Goal: Information Seeking & Learning: Learn about a topic

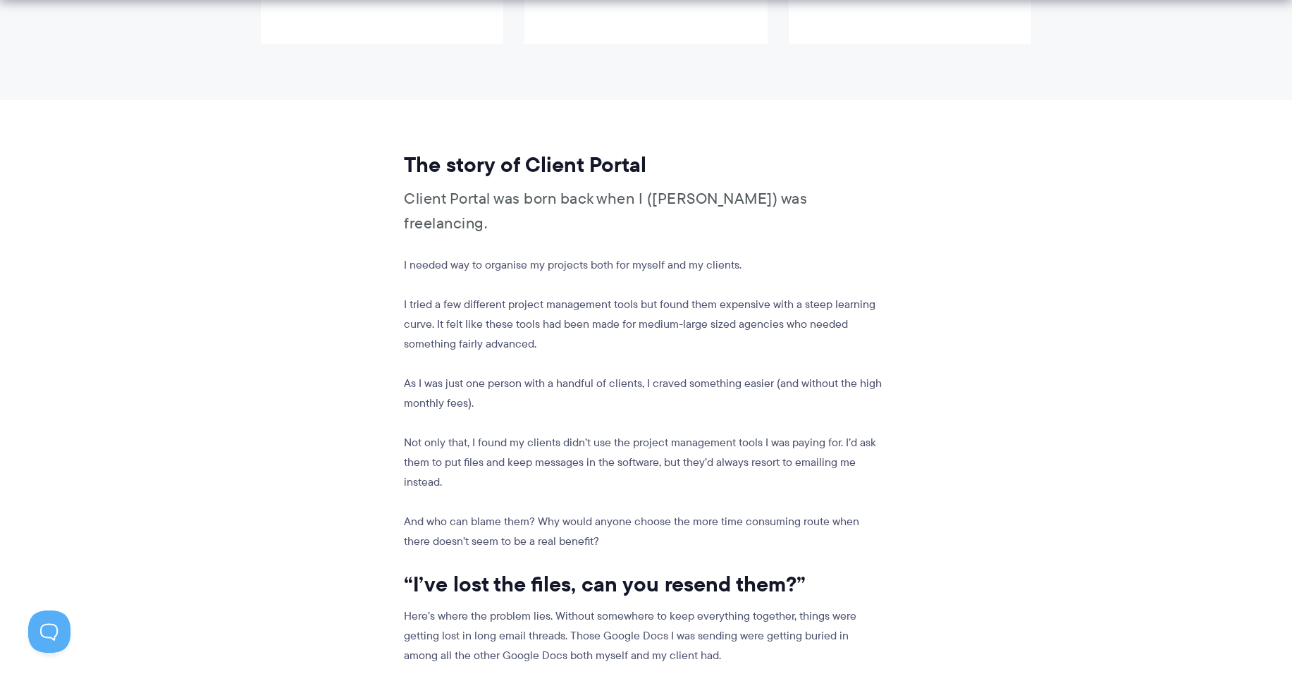
click at [703, 255] on p "I needed way to organise my projects both for myself and my clients." at bounding box center [644, 265] width 480 height 20
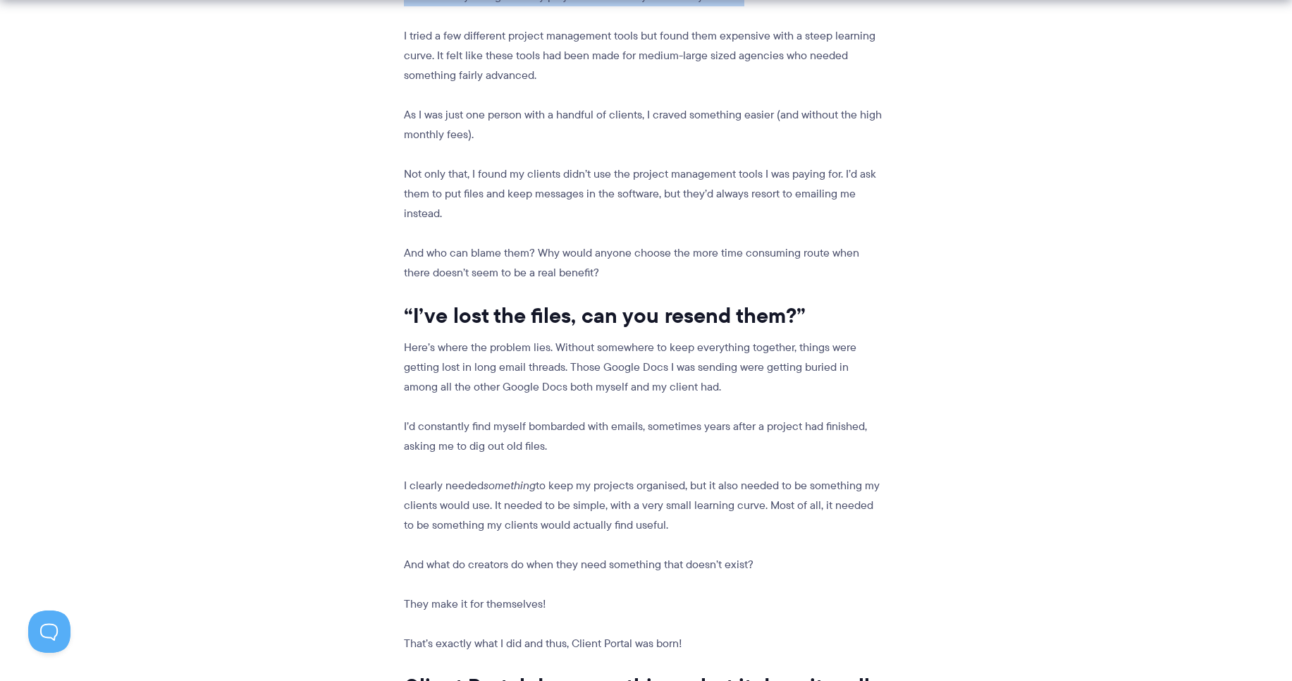
scroll to position [1100, 0]
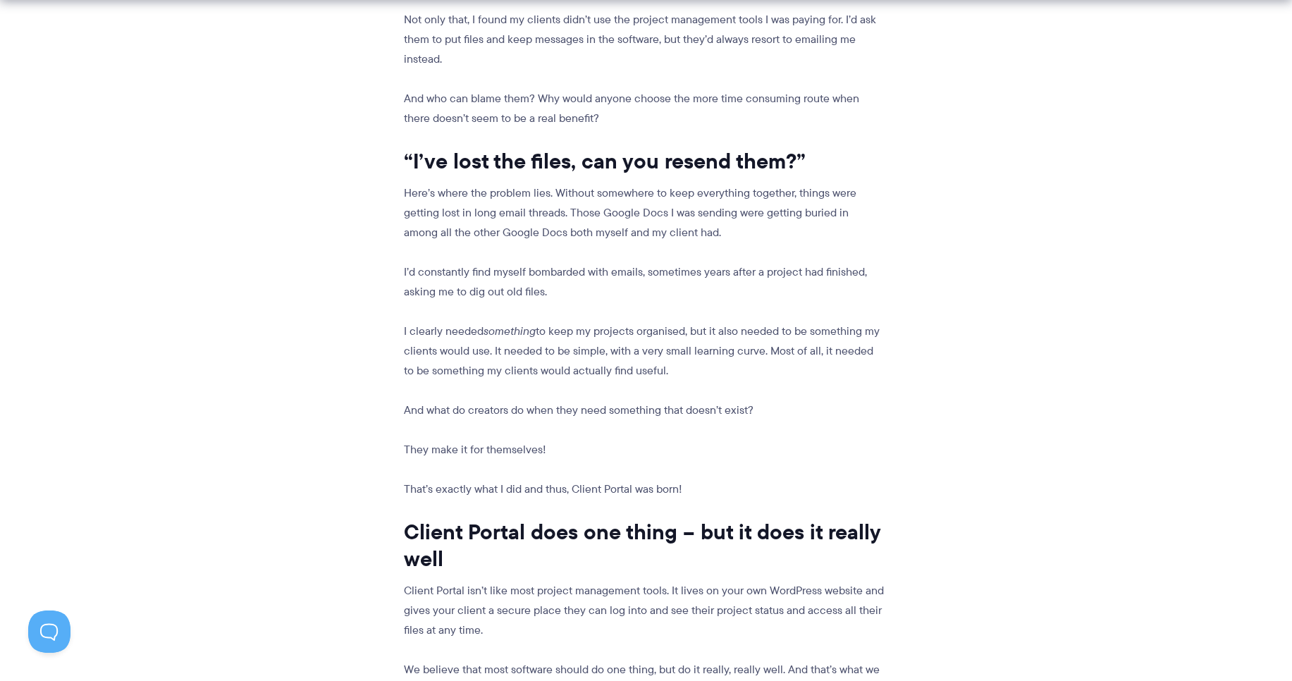
click at [606, 148] on h2 "“I’ve lost the files, can you resend them?”" at bounding box center [644, 161] width 480 height 27
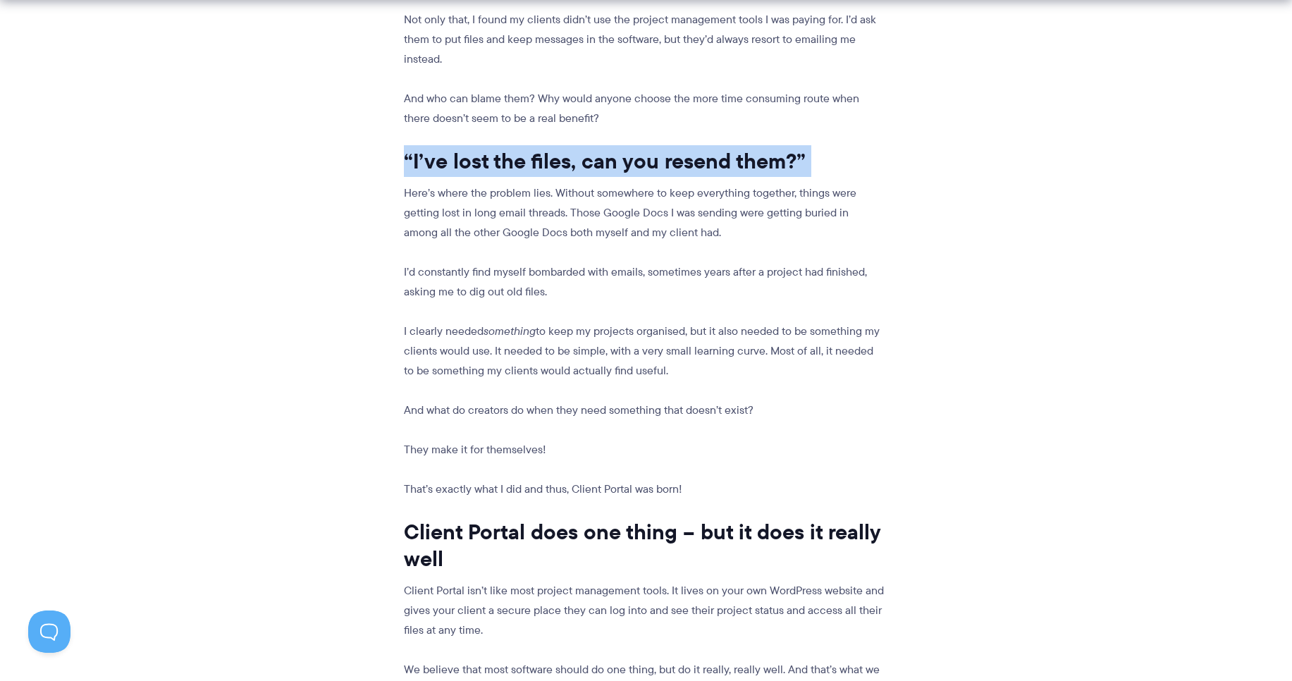
click at [606, 148] on h2 "“I’ve lost the files, can you resend them?”" at bounding box center [644, 161] width 480 height 27
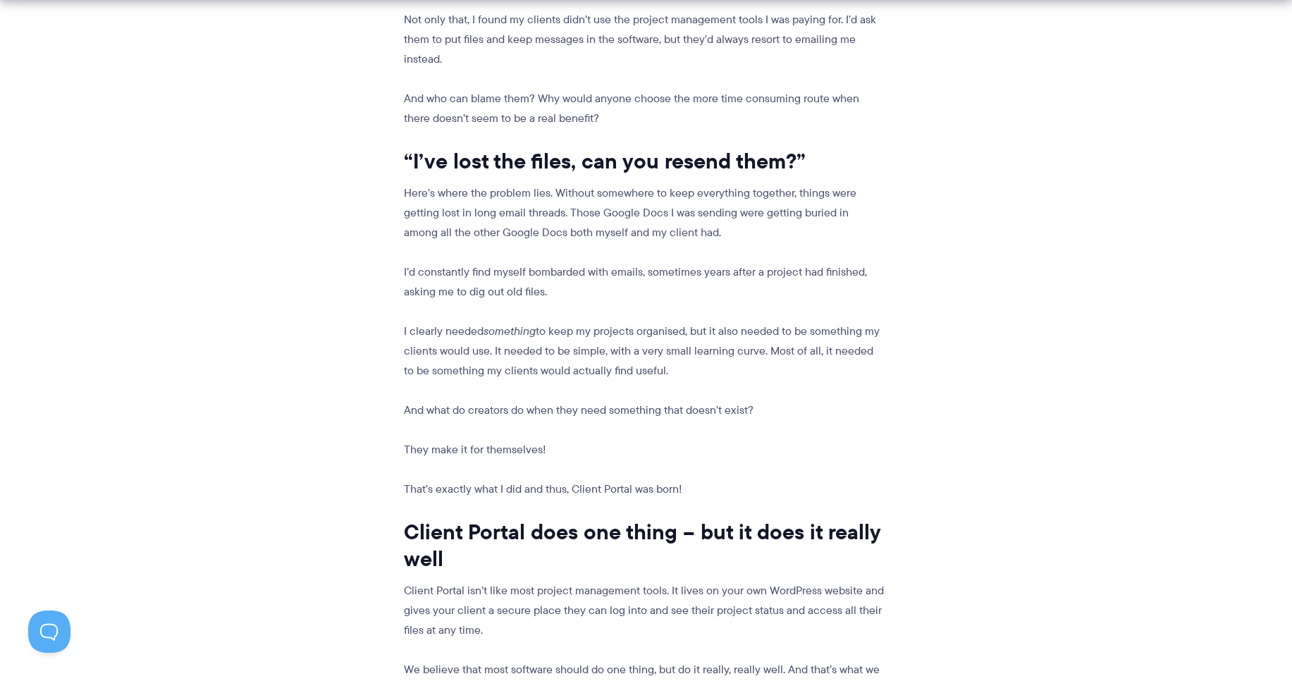
click at [630, 183] on p "Here’s where the problem lies. Without somewhere to keep everything together, t…" at bounding box center [644, 212] width 480 height 59
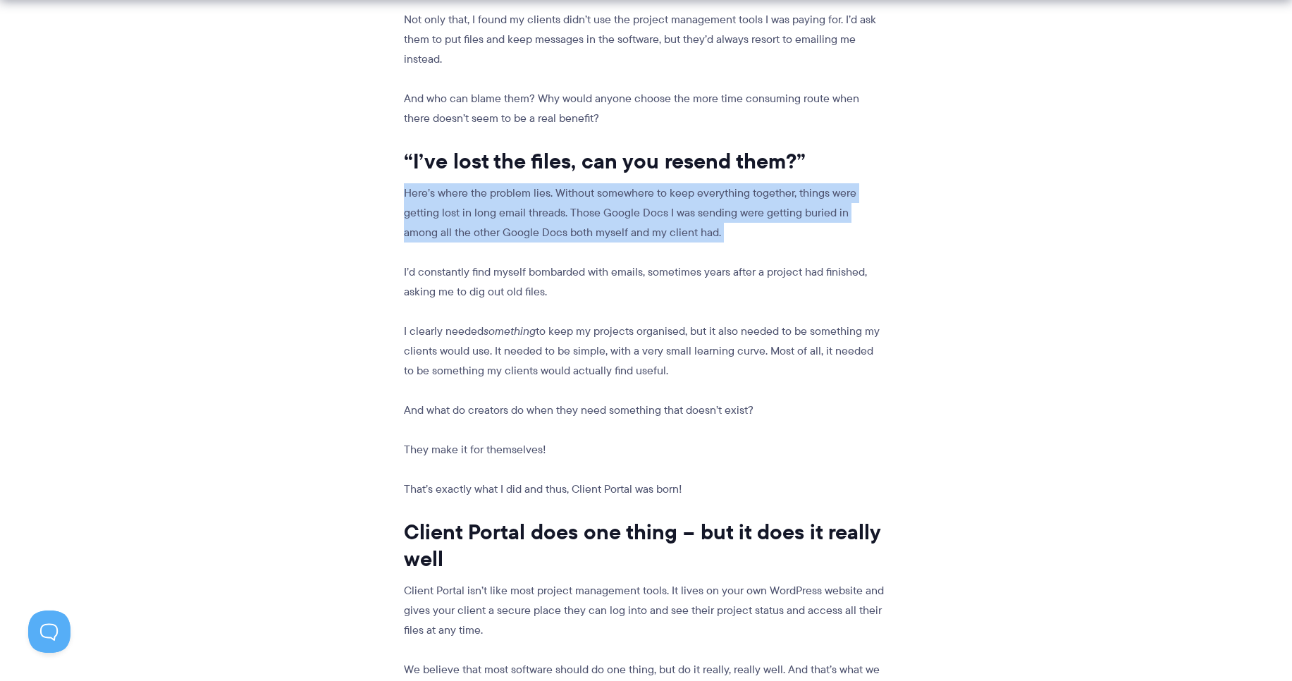
click at [630, 183] on p "Here’s where the problem lies. Without somewhere to keep everything together, t…" at bounding box center [644, 212] width 480 height 59
click at [638, 183] on p "Here’s where the problem lies. Without somewhere to keep everything together, t…" at bounding box center [644, 212] width 480 height 59
click at [642, 183] on p "Here’s where the problem lies. Without somewhere to keep everything together, t…" at bounding box center [644, 212] width 480 height 59
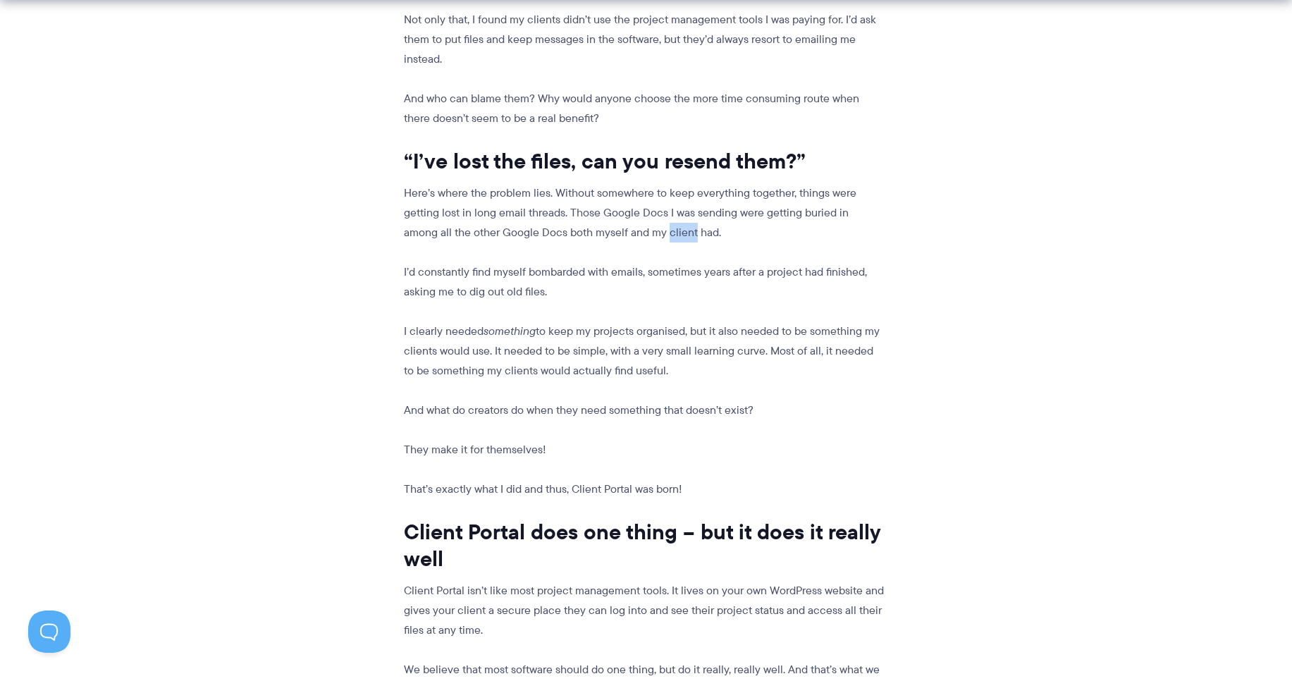
click at [642, 183] on p "Here’s where the problem lies. Without somewhere to keep everything together, t…" at bounding box center [644, 212] width 480 height 59
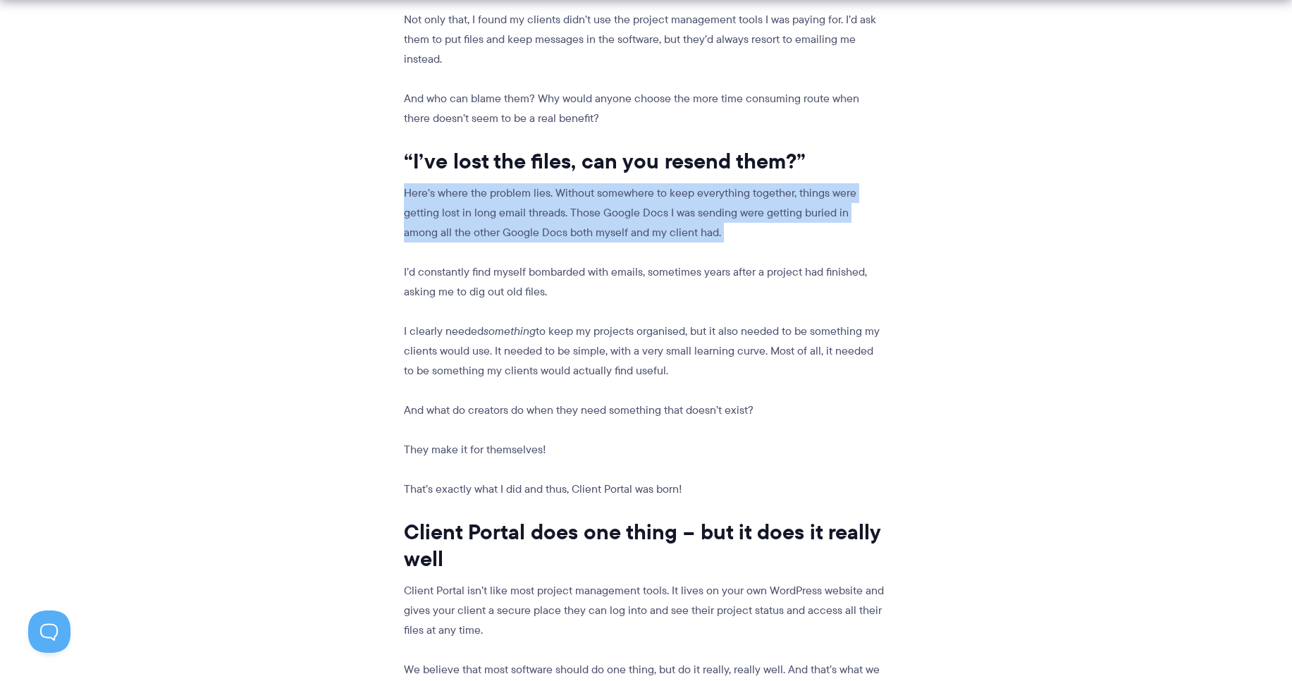
drag, startPoint x: 642, startPoint y: 172, endPoint x: 656, endPoint y: 178, distance: 15.5
click at [643, 183] on p "Here’s where the problem lies. Without somewhere to keep everything together, t…" at bounding box center [644, 212] width 480 height 59
click at [663, 183] on p "Here’s where the problem lies. Without somewhere to keep everything together, t…" at bounding box center [644, 212] width 480 height 59
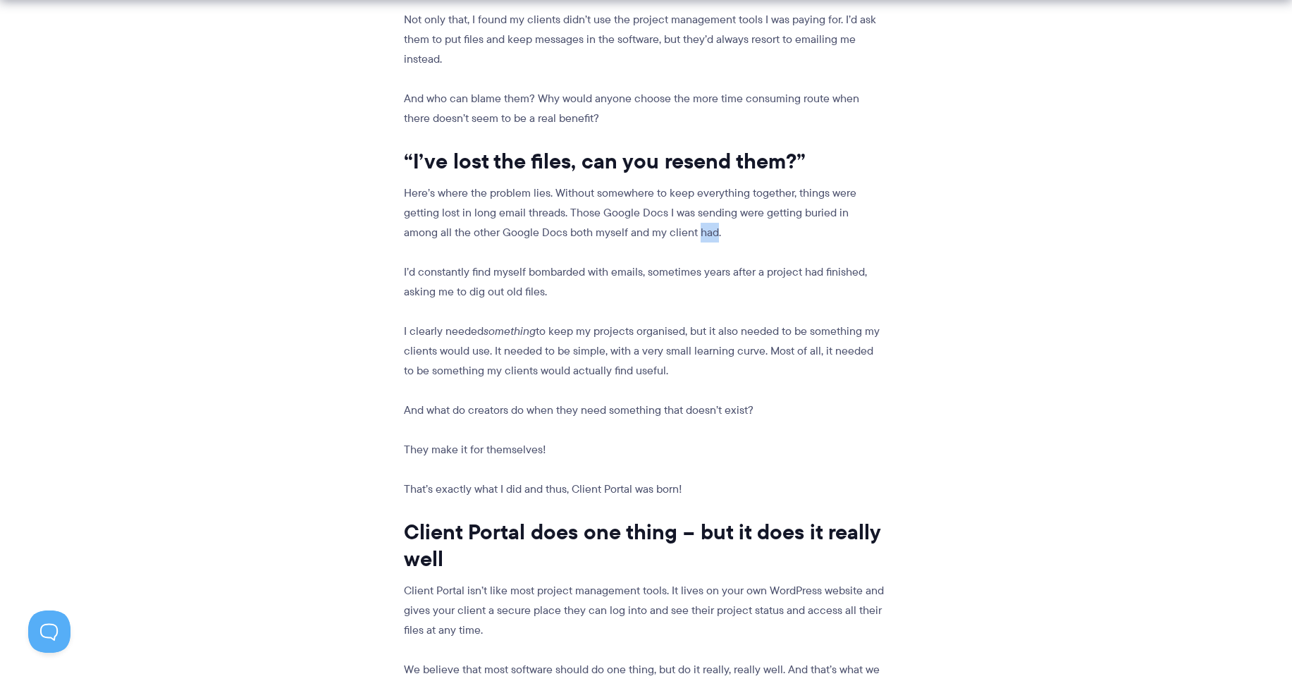
click at [663, 183] on p "Here’s where the problem lies. Without somewhere to keep everything together, t…" at bounding box center [644, 212] width 480 height 59
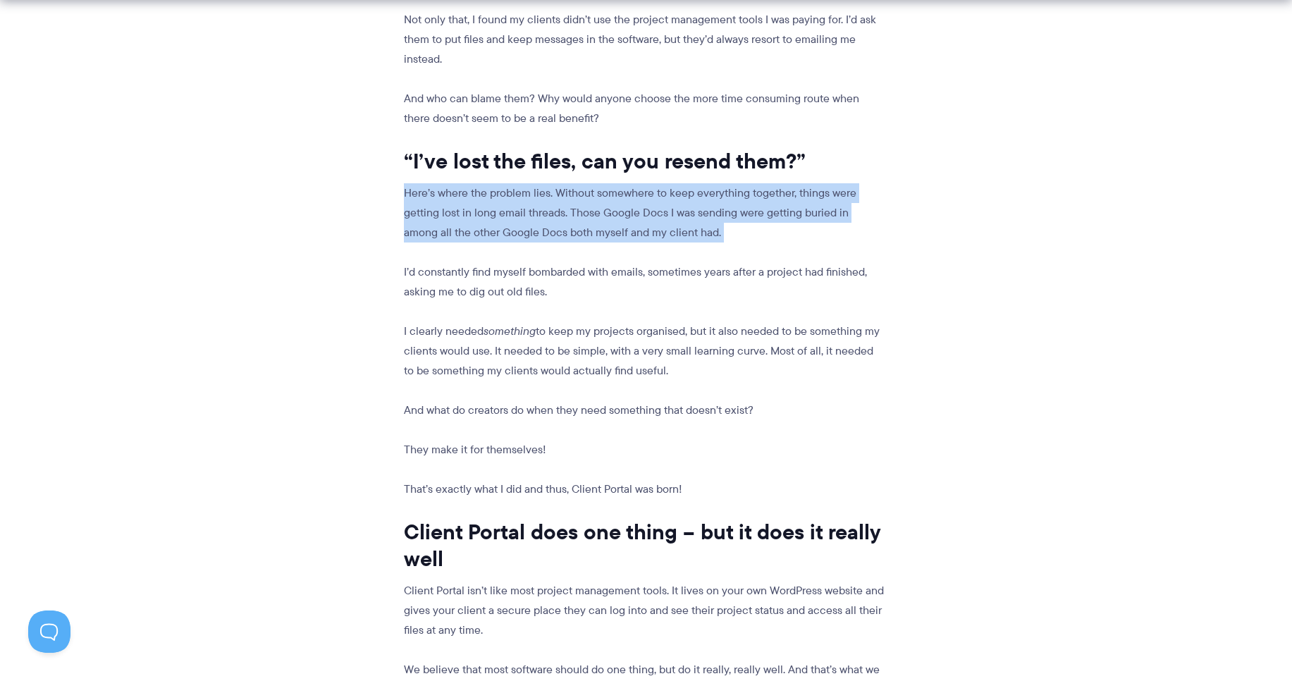
click at [663, 183] on p "Here’s where the problem lies. Without somewhere to keep everything together, t…" at bounding box center [644, 212] width 480 height 59
click at [664, 183] on p "Here’s where the problem lies. Without somewhere to keep everything together, t…" at bounding box center [644, 212] width 480 height 59
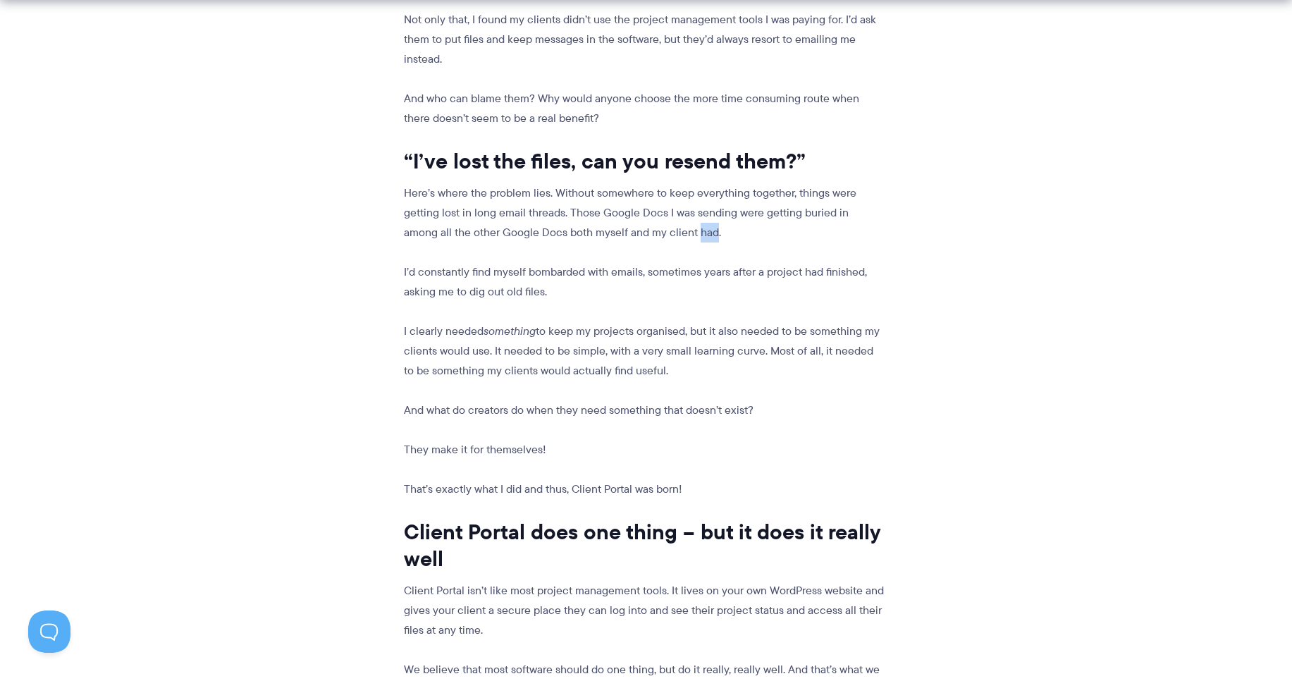
click at [664, 183] on p "Here’s where the problem lies. Without somewhere to keep everything together, t…" at bounding box center [644, 212] width 480 height 59
